Goal: Transaction & Acquisition: Purchase product/service

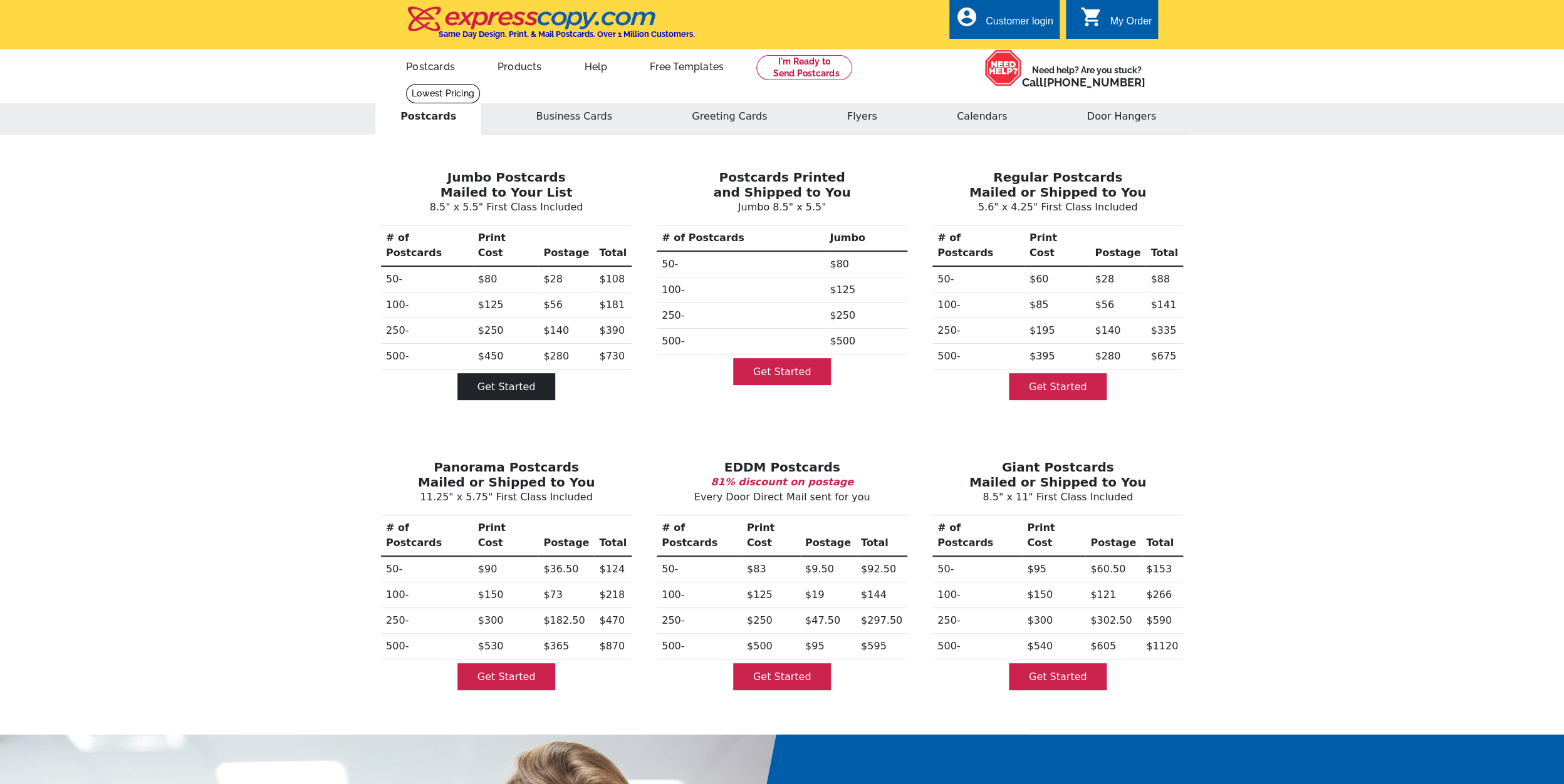
click at [496, 373] on link "Get Started" at bounding box center [507, 387] width 98 height 27
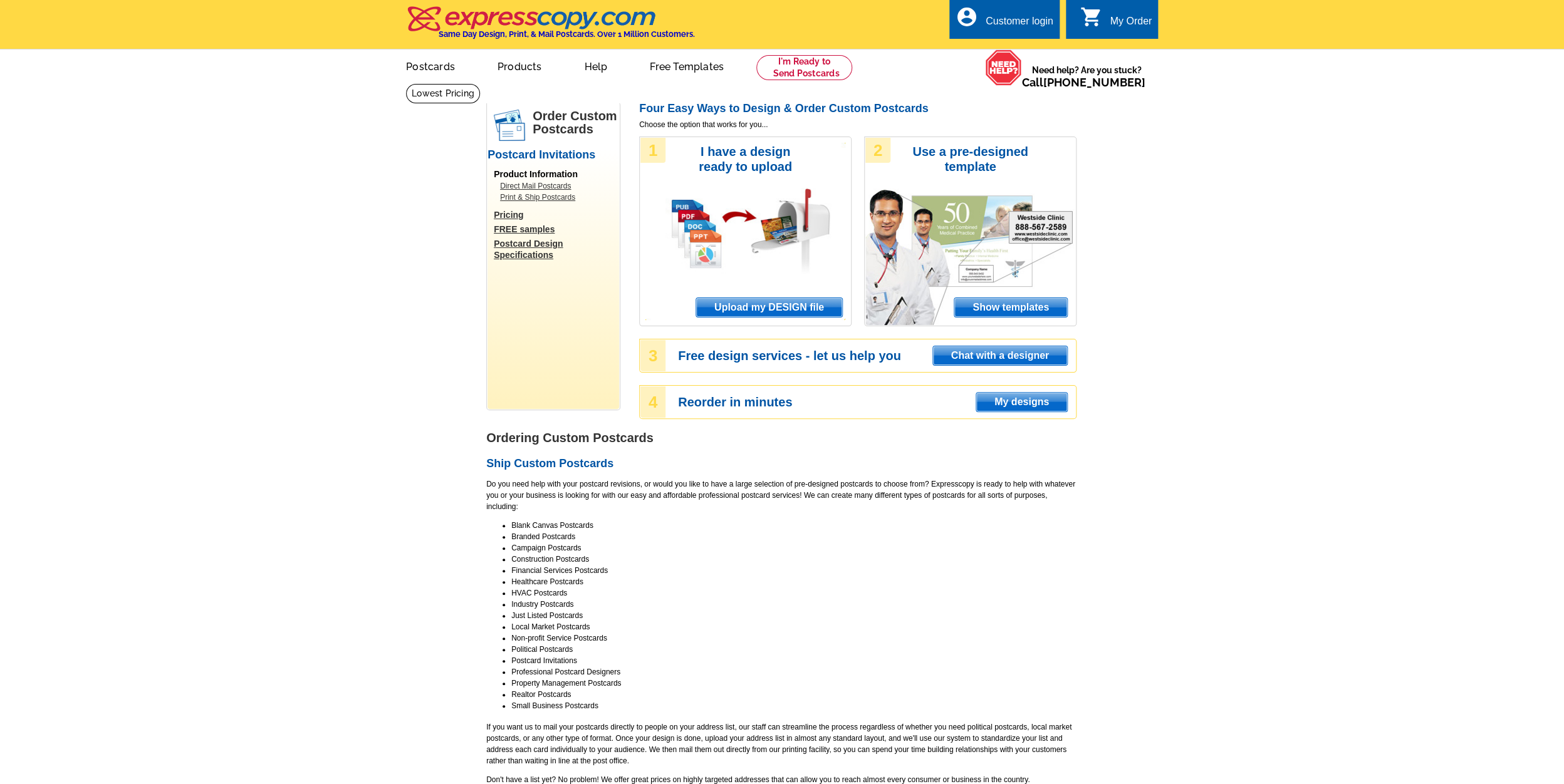
click at [760, 306] on span "Upload my DESIGN file" at bounding box center [769, 308] width 146 height 19
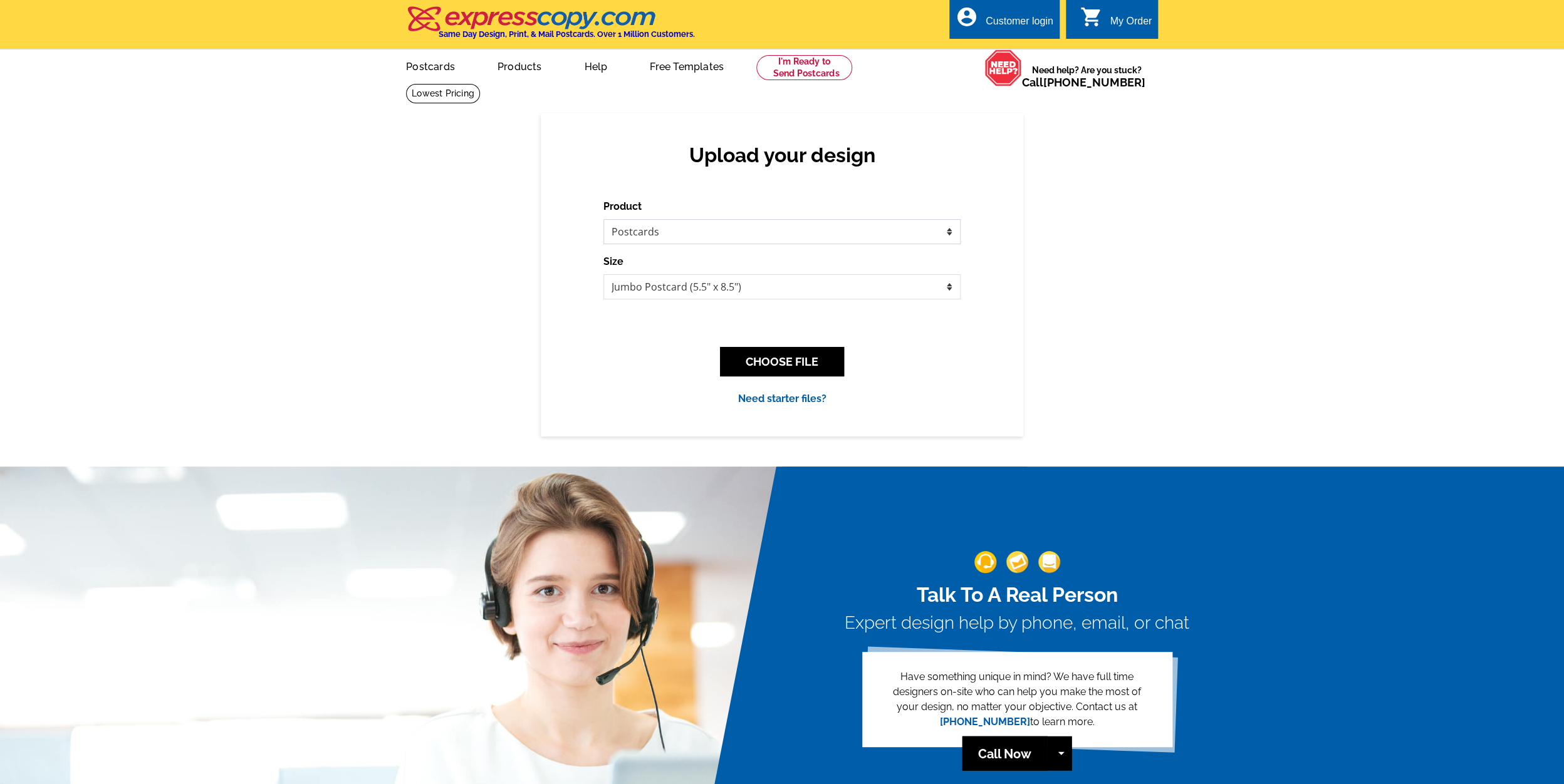
select select "2"
click option "Letters and flyers" at bounding box center [0, 0] width 0 height 0
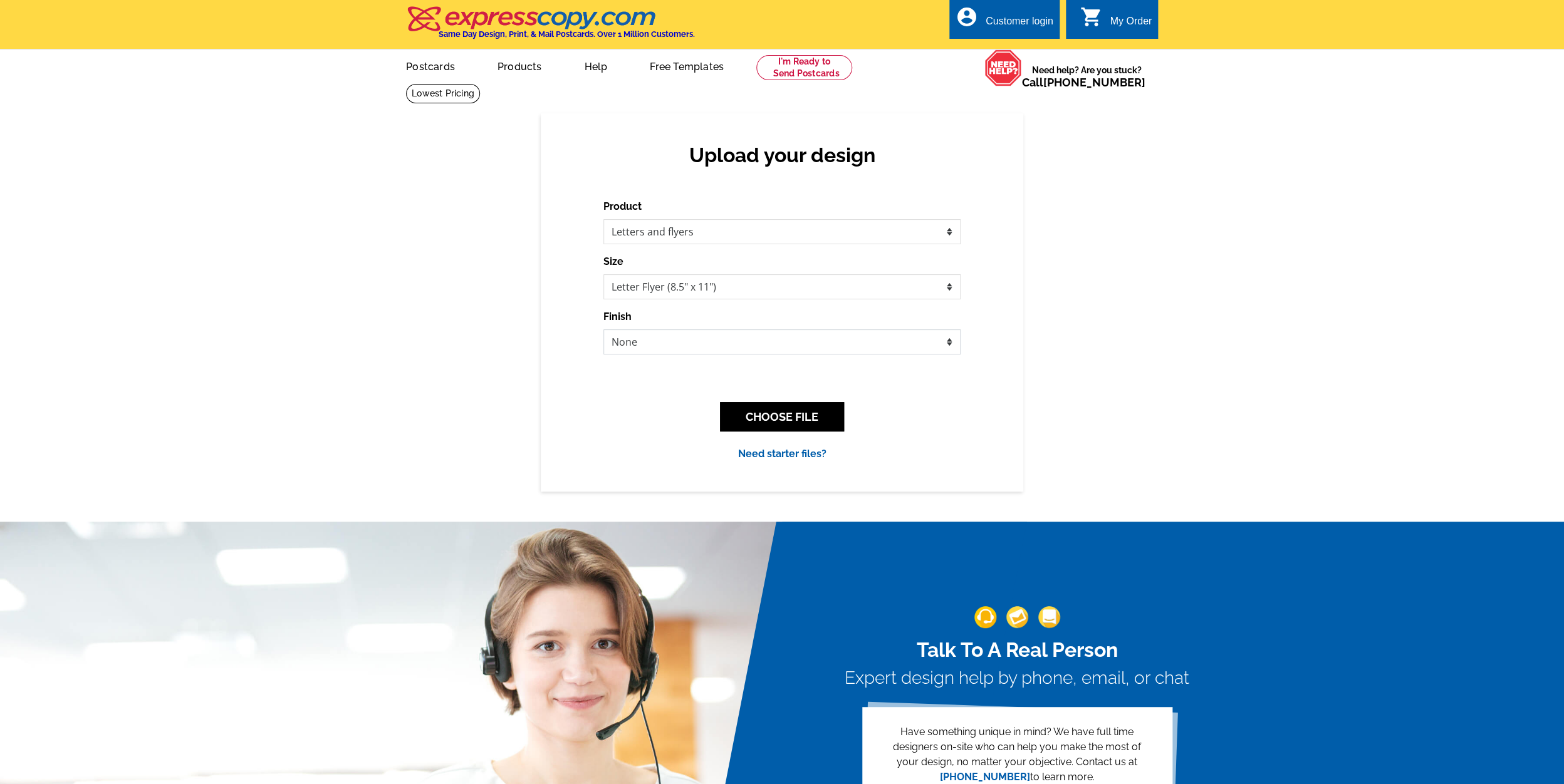
select select "4"
click option "Tri-fold Mailer" at bounding box center [0, 0] width 0 height 0
click at [798, 419] on button "CHOOSE FILE" at bounding box center [782, 416] width 124 height 30
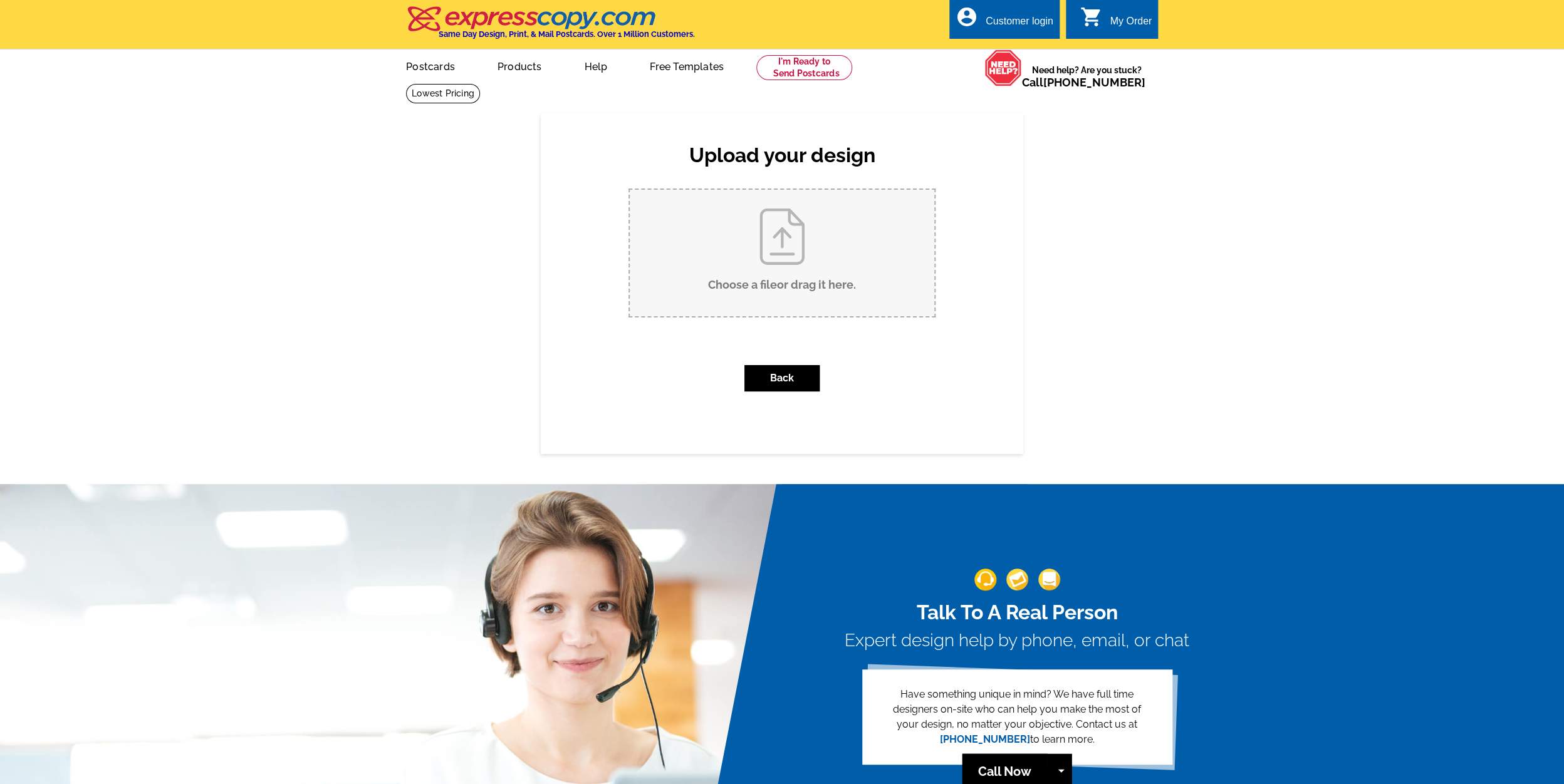
click at [791, 257] on input "Choose a file or drag it here ." at bounding box center [782, 253] width 304 height 127
type input "C:\fakepath\0CCH-8by(2).pdf"
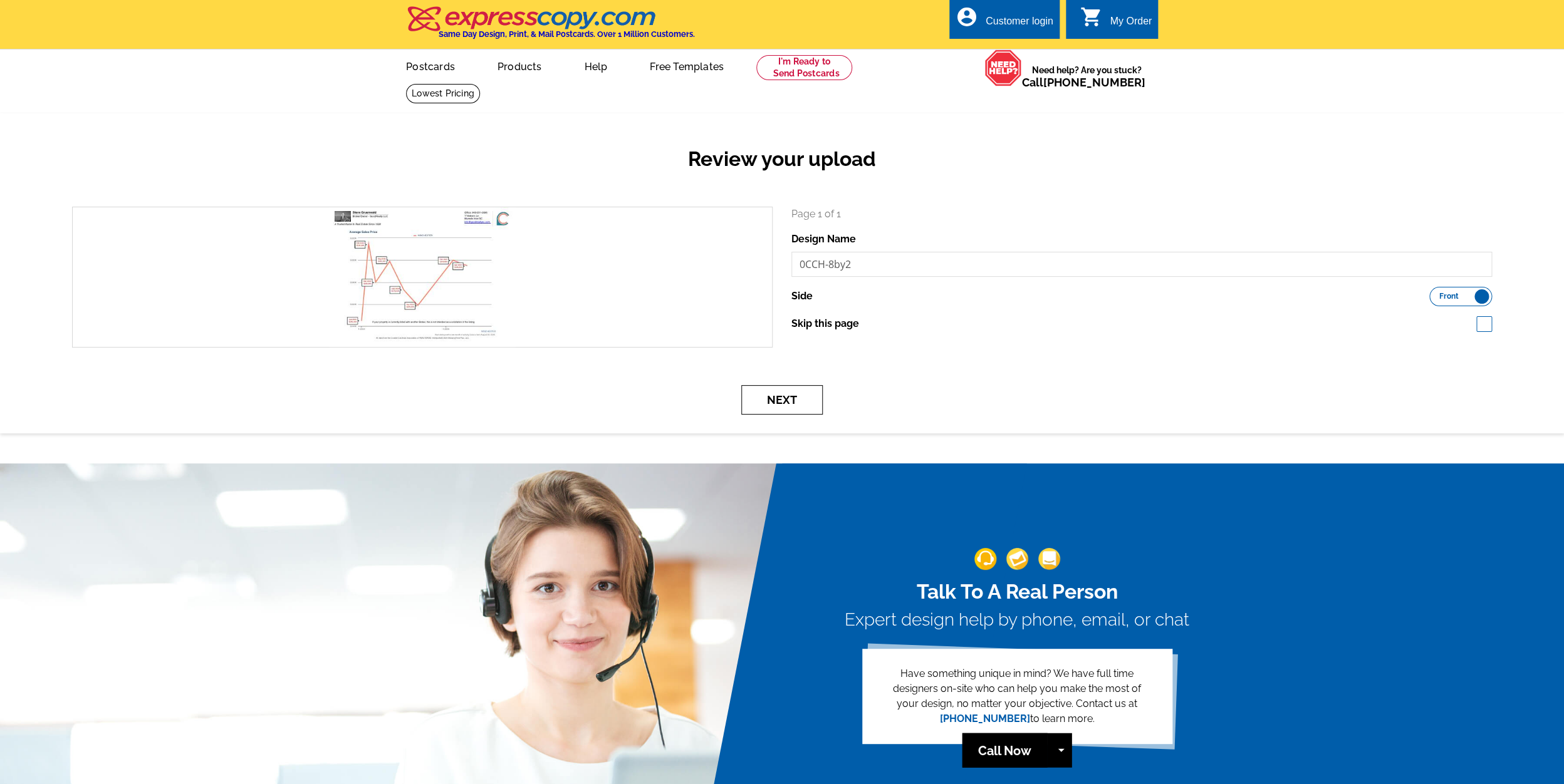
click at [800, 398] on button "Next" at bounding box center [782, 399] width 82 height 30
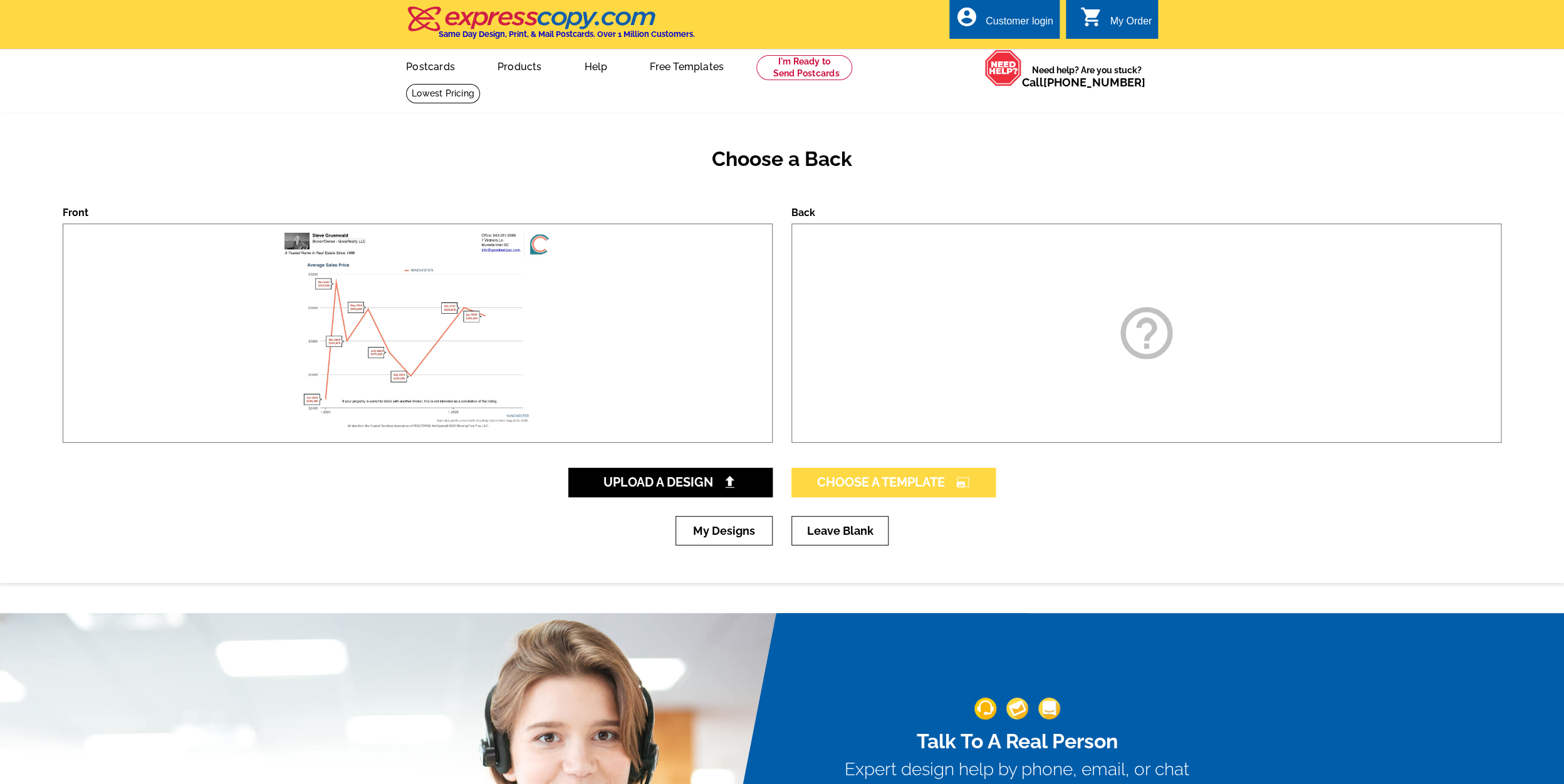
click at [897, 486] on span "Choose A Template photo_size_select_large" at bounding box center [893, 483] width 153 height 15
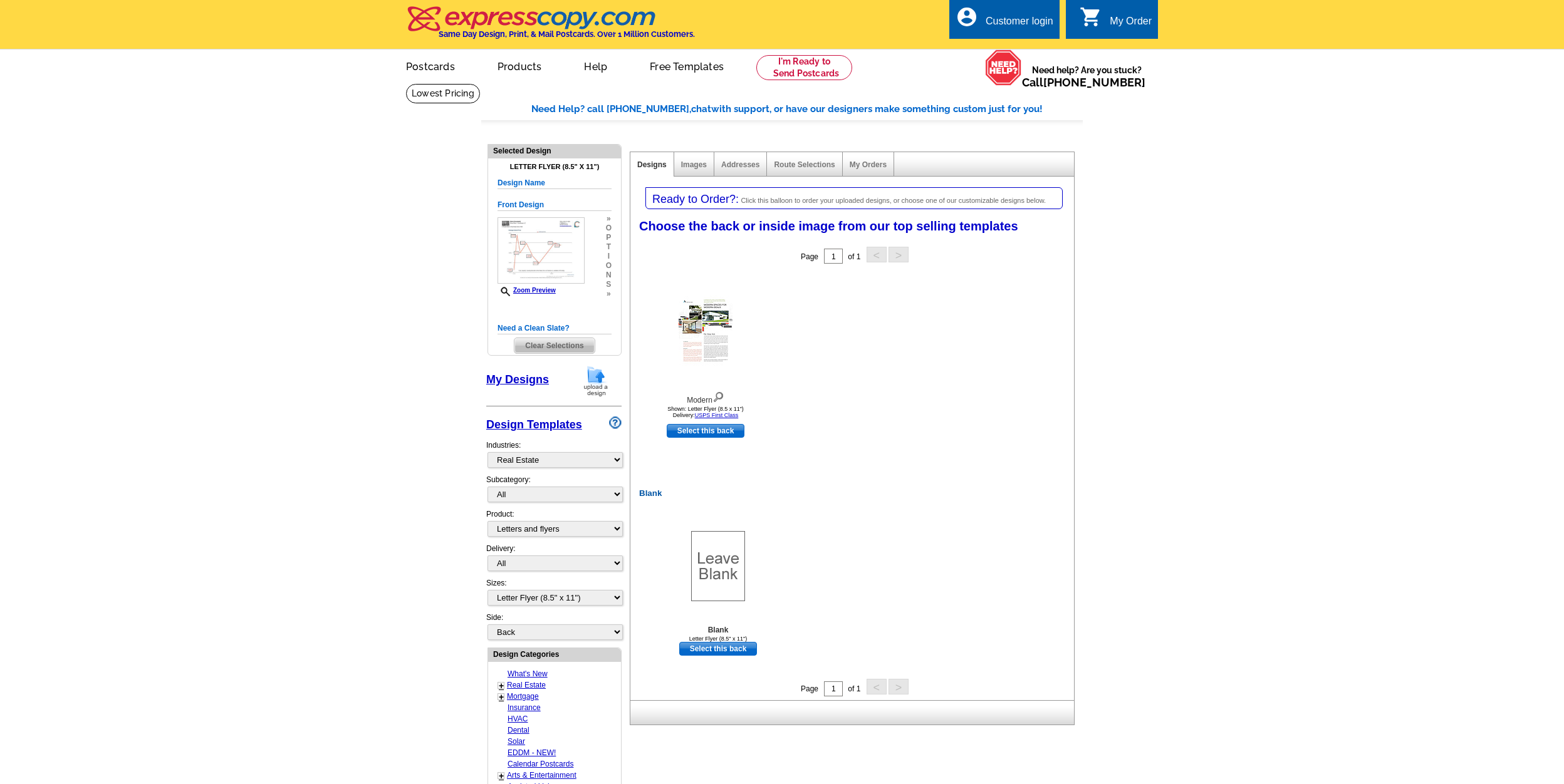
select select "785"
select select "2"
select select "6"
click at [716, 432] on link "Select this back" at bounding box center [706, 431] width 78 height 13
select select "front"
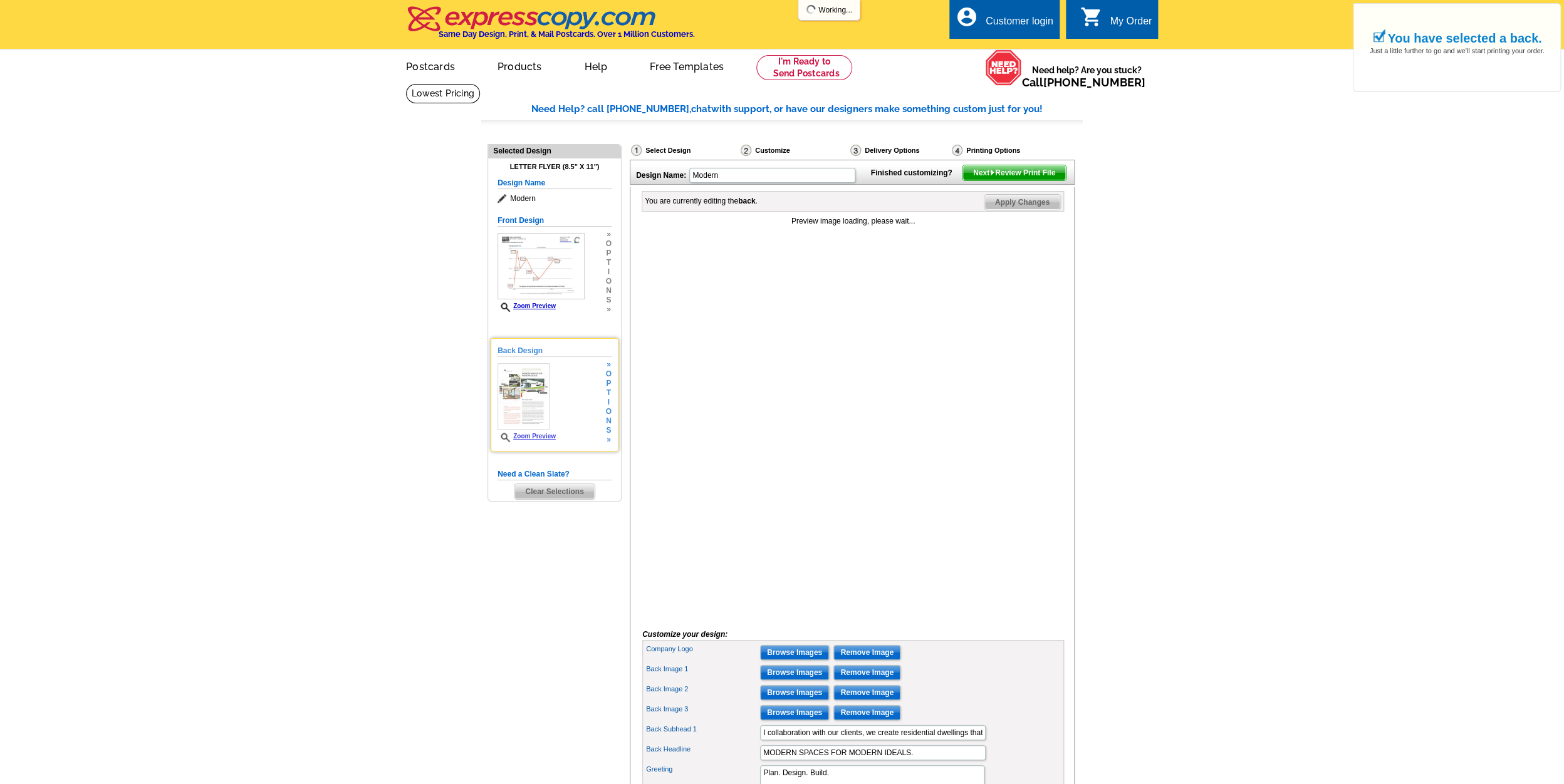
click at [541, 436] on link "Zoom Preview" at bounding box center [526, 436] width 59 height 7
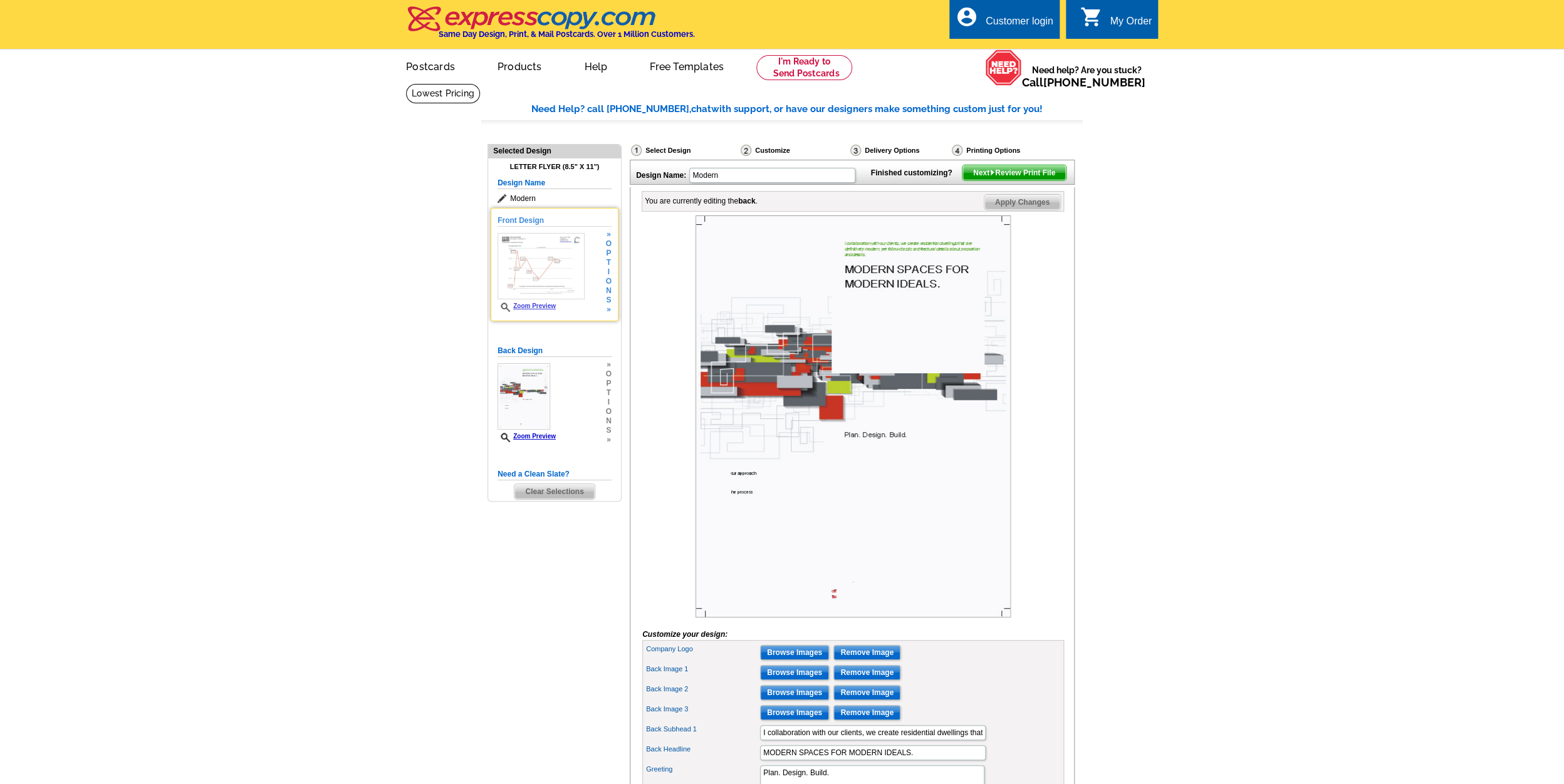
click at [557, 286] on img at bounding box center [541, 266] width 87 height 66
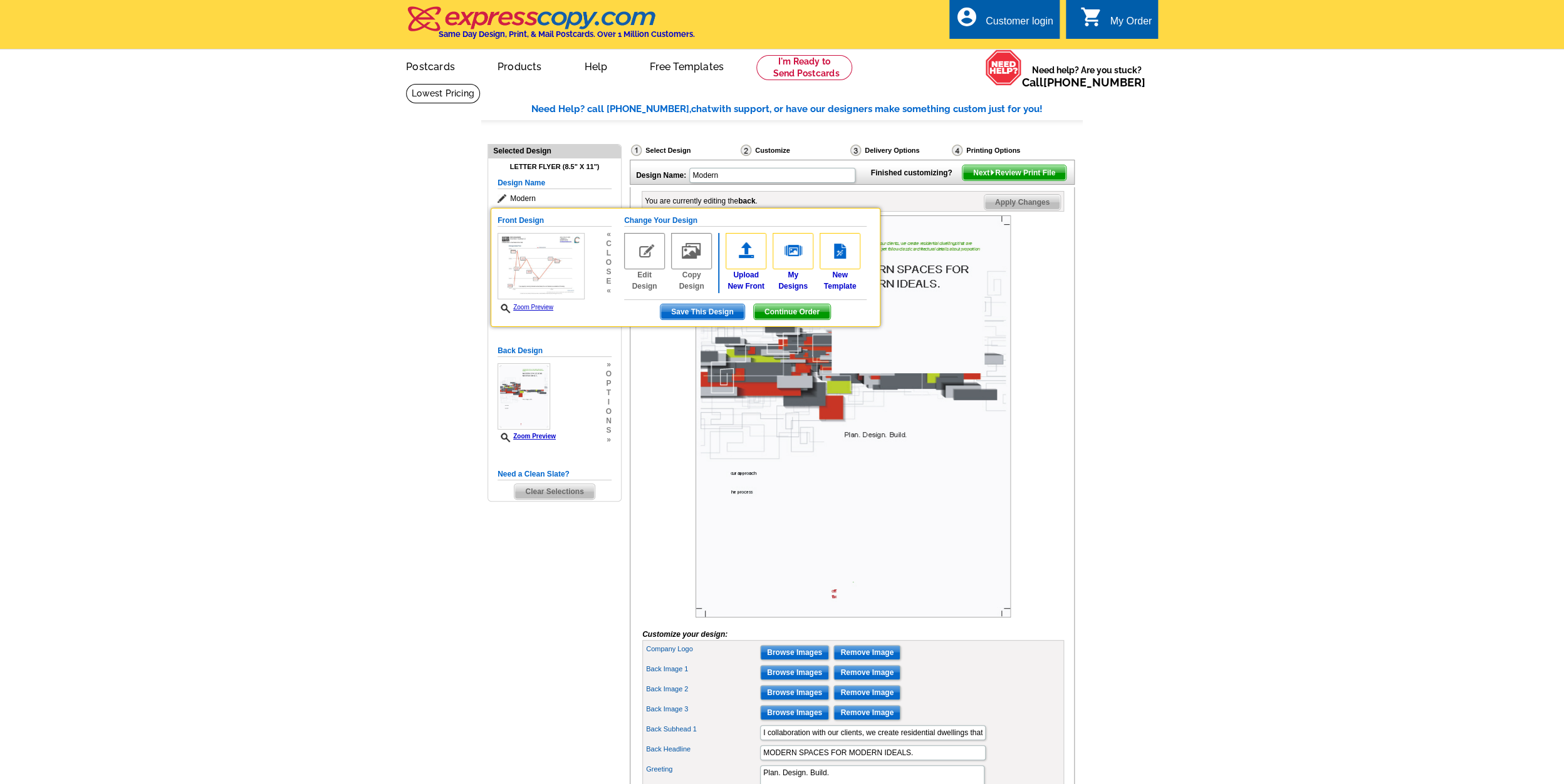
click at [385, 488] on main "Need Help? call 800-260-5887, chat with support, or have our designers make som…" at bounding box center [782, 747] width 1564 height 1327
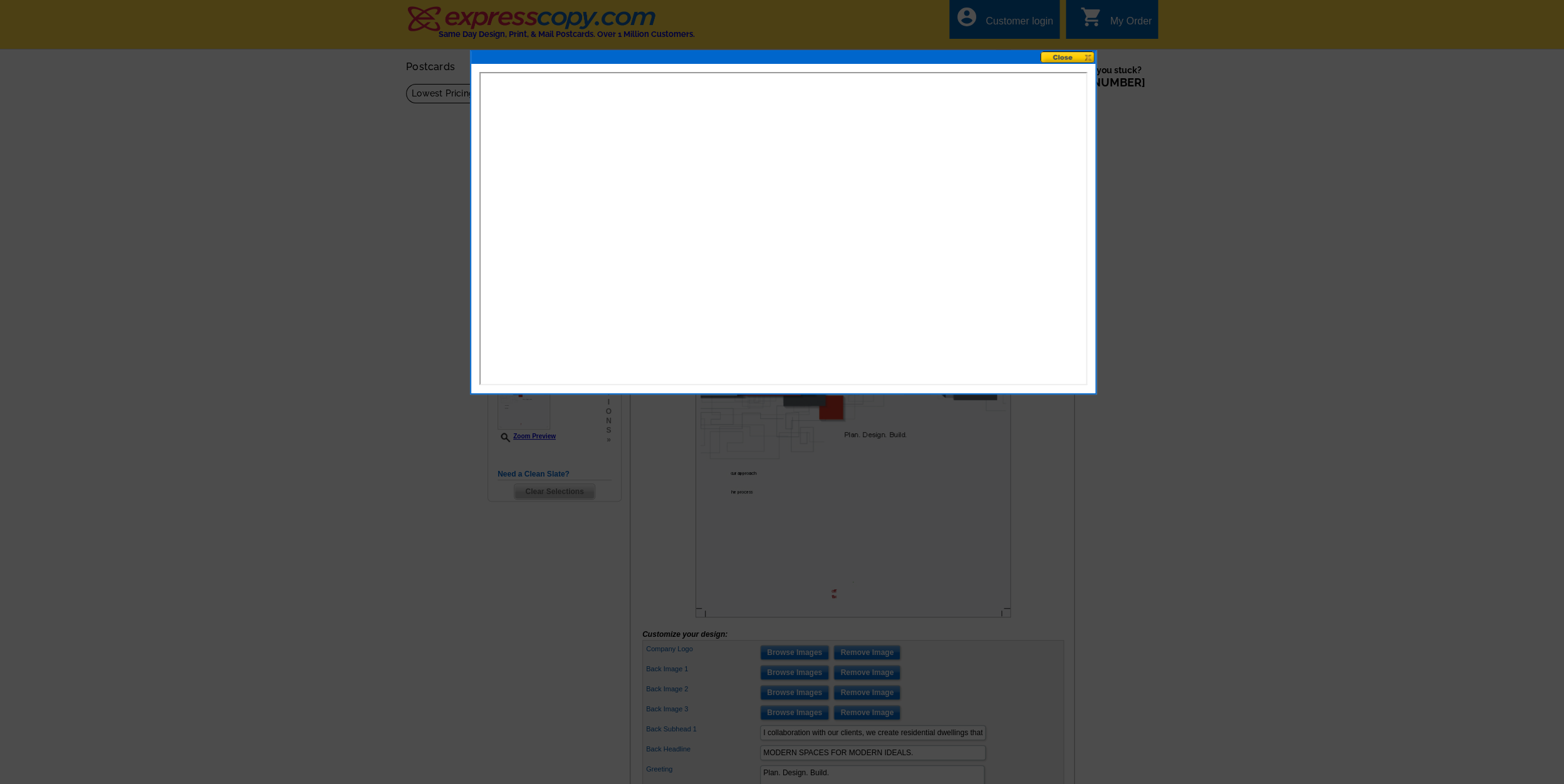
click at [1066, 57] on button at bounding box center [1068, 58] width 55 height 12
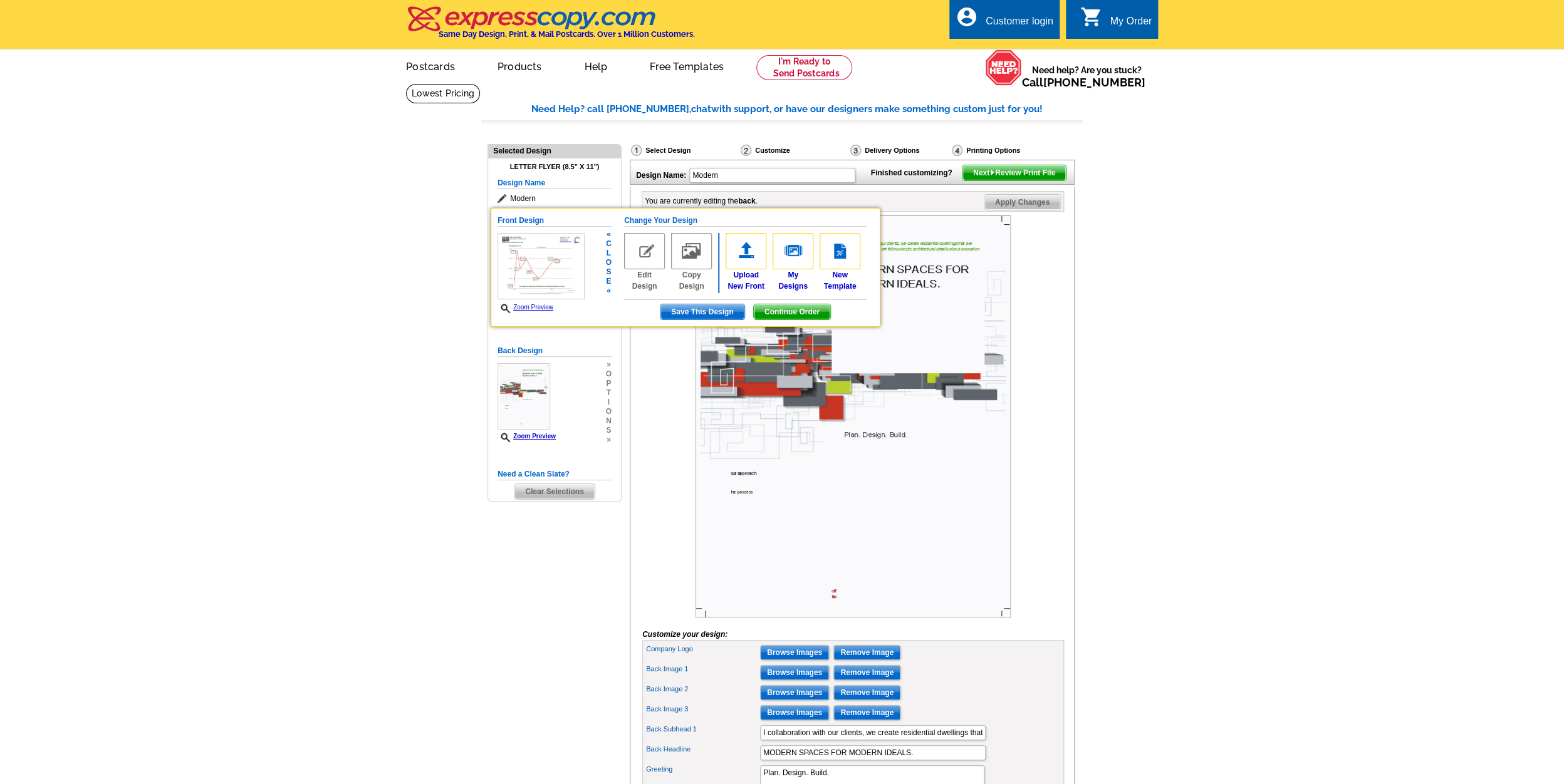
click at [548, 308] on link "Zoom Preview" at bounding box center [525, 307] width 56 height 7
